Goal: Information Seeking & Learning: Understand process/instructions

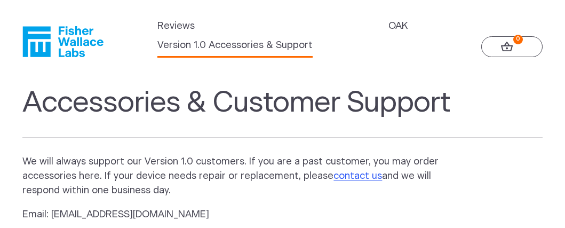
click at [57, 43] on icon "Fisher Wallace" at bounding box center [62, 41] width 81 height 31
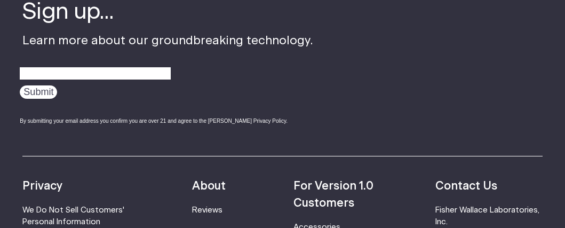
scroll to position [2900, 0]
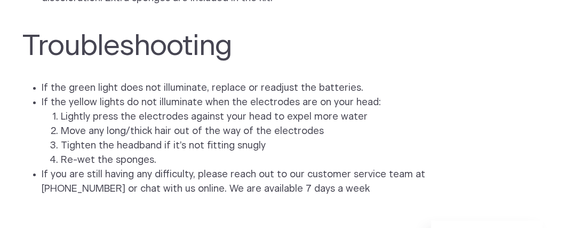
scroll to position [2785, 0]
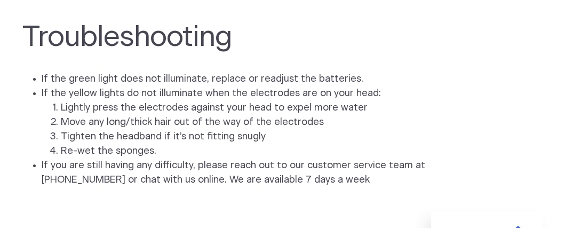
click at [534, 109] on ul "If the green light does not illuminate, replace or readjust the batteries. If t…" at bounding box center [282, 129] width 520 height 115
